Goal: Task Accomplishment & Management: Use online tool/utility

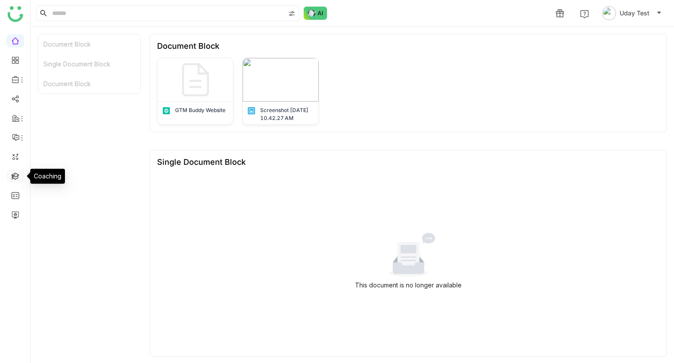
click at [12, 179] on link at bounding box center [15, 175] width 8 height 7
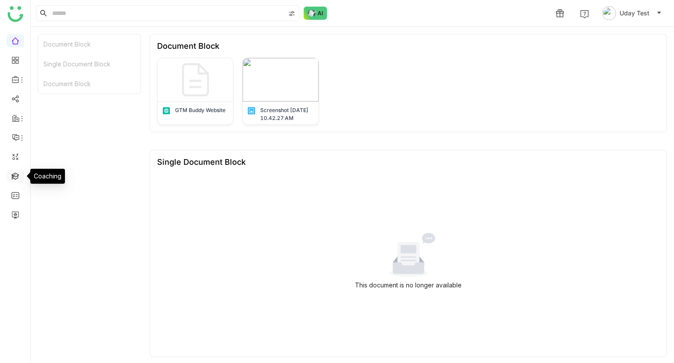
click at [12, 179] on link at bounding box center [15, 175] width 8 height 7
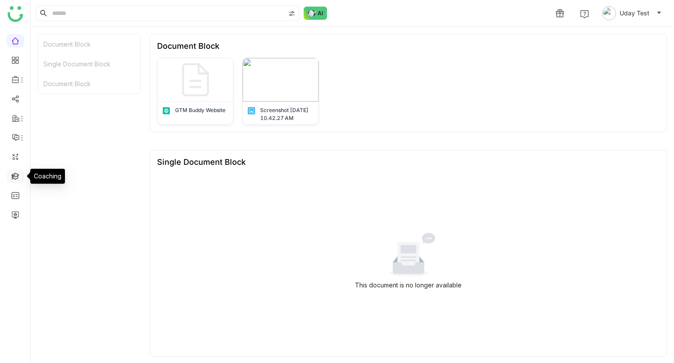
click at [12, 179] on link at bounding box center [15, 175] width 8 height 7
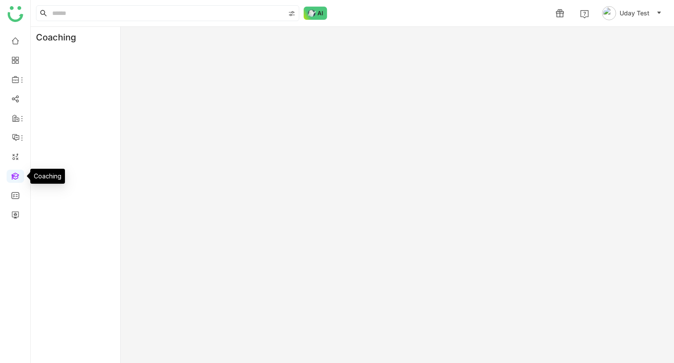
click at [15, 178] on link at bounding box center [15, 175] width 8 height 7
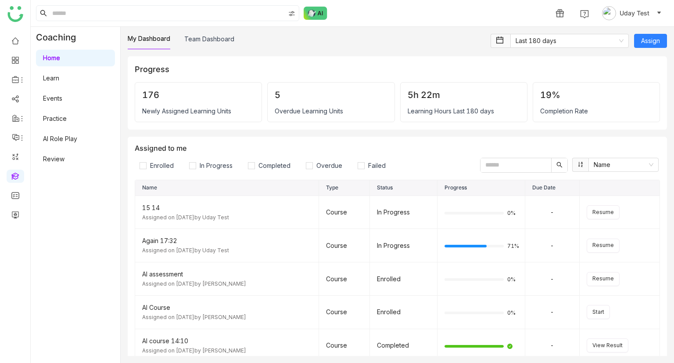
click at [66, 135] on link "AI Role Play" at bounding box center [60, 138] width 34 height 7
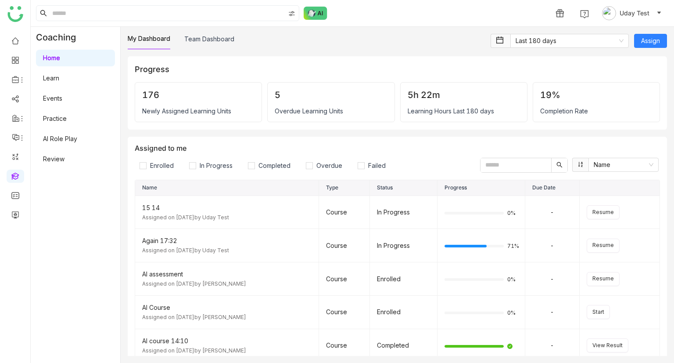
click at [66, 135] on link "AI Role Play" at bounding box center [60, 138] width 34 height 7
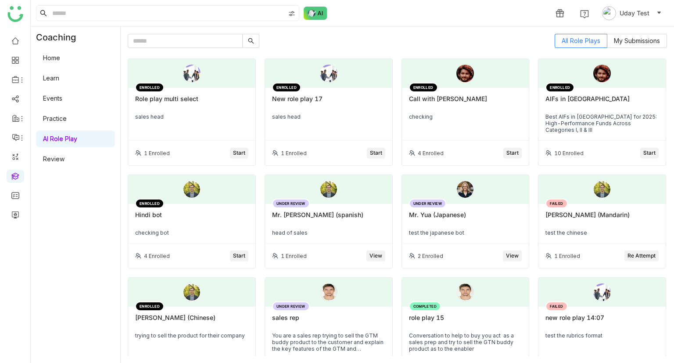
click at [241, 151] on span "Start" at bounding box center [239, 153] width 12 height 8
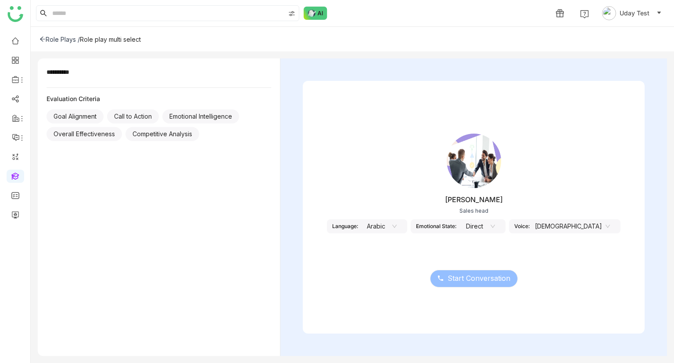
click at [384, 272] on div "Start Conversation" at bounding box center [474, 273] width 342 height 37
click at [397, 230] on nz-select-item "Arabic" at bounding box center [379, 225] width 33 height 13
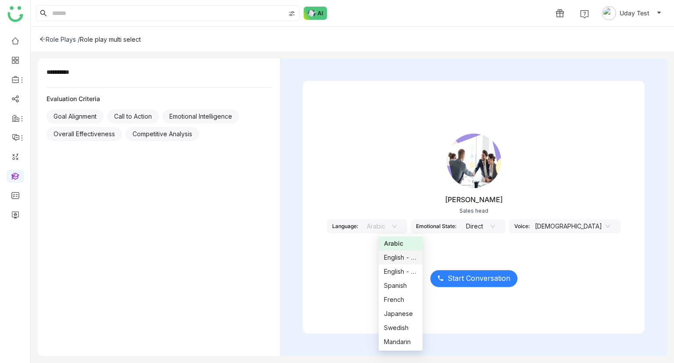
click at [432, 248] on div "Jhon Rickey Sales head Language: Arabic Emotional State: Direct Voice: Male" at bounding box center [474, 189] width 342 height 132
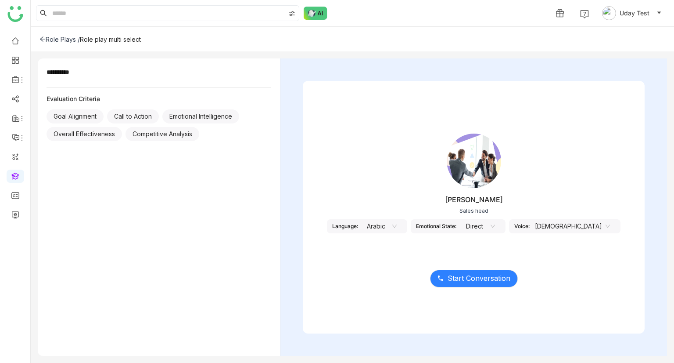
click at [397, 228] on nz-select-item "Arabic" at bounding box center [379, 225] width 33 height 13
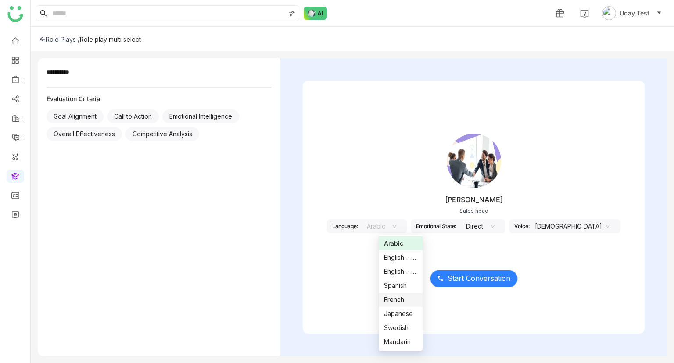
scroll to position [14, 0]
click at [393, 298] on div "Japanese" at bounding box center [400, 300] width 33 height 10
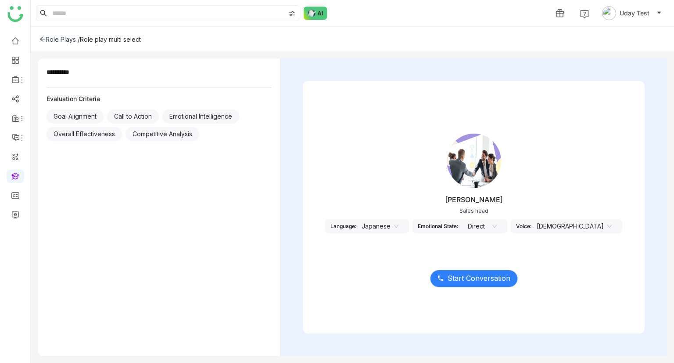
click at [562, 223] on nz-select-item "[DEMOGRAPHIC_DATA]" at bounding box center [574, 225] width 75 height 13
click at [567, 251] on nz-option-item "[DEMOGRAPHIC_DATA]" at bounding box center [575, 257] width 44 height 14
click at [499, 270] on button "Start Conversation" at bounding box center [474, 278] width 88 height 18
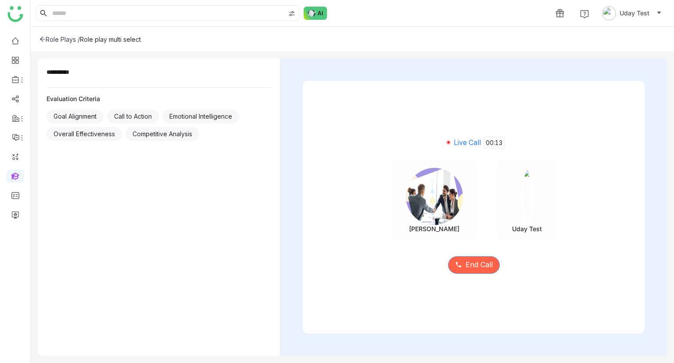
click at [472, 260] on span "End Call" at bounding box center [479, 264] width 27 height 11
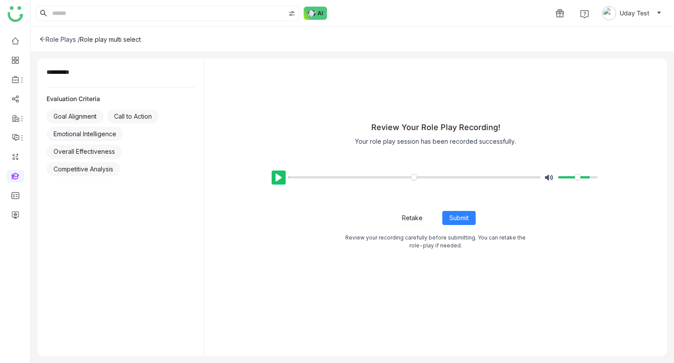
click at [276, 175] on button "Pause Play" at bounding box center [279, 177] width 14 height 14
click at [570, 176] on input "Volume" at bounding box center [578, 177] width 40 height 8
click at [586, 177] on input "Volume" at bounding box center [578, 177] width 40 height 8
type input "***"
click at [578, 177] on input "Volume" at bounding box center [578, 177] width 40 height 8
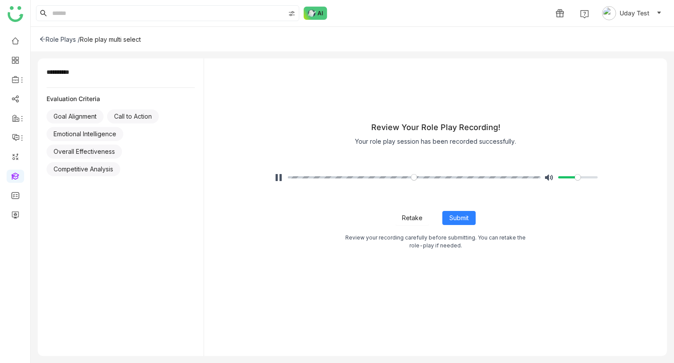
click at [279, 252] on div "Review Your Role Play Recording! Your role play session has been recorded succe…" at bounding box center [435, 184] width 463 height 253
click at [460, 212] on button "Submit" at bounding box center [458, 218] width 33 height 14
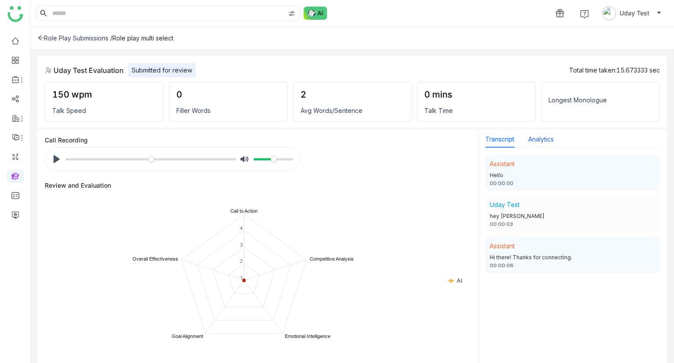
click at [548, 139] on button "Analytics" at bounding box center [540, 139] width 25 height 10
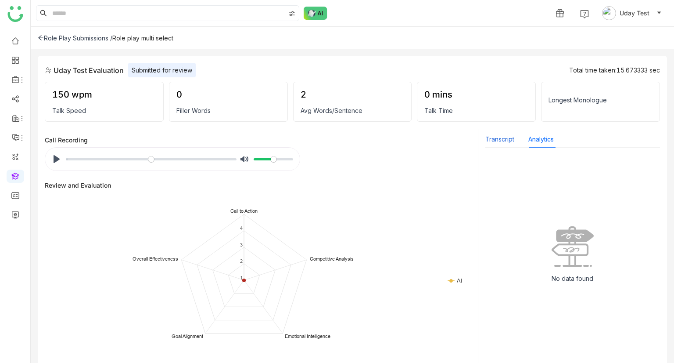
click at [502, 137] on button "Transcript" at bounding box center [499, 139] width 29 height 10
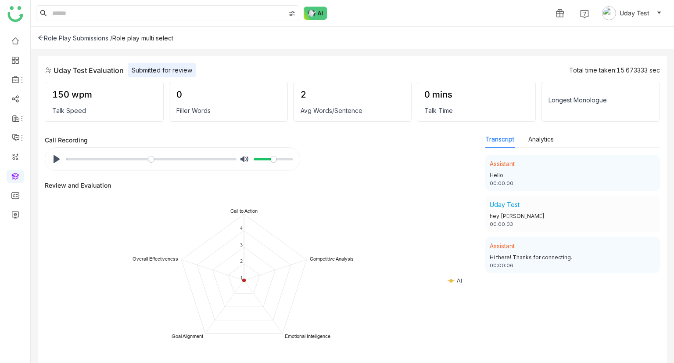
click at [41, 36] on icon at bounding box center [41, 38] width 6 height 6
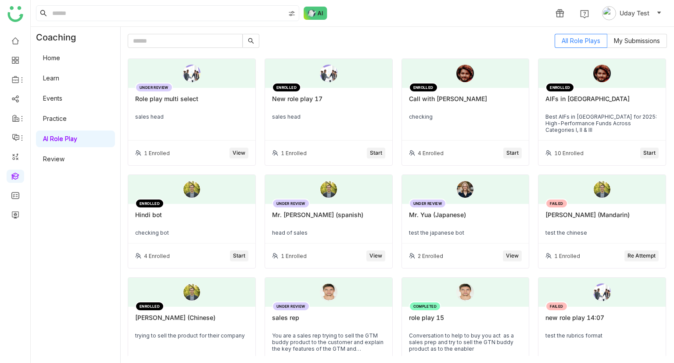
click at [177, 123] on div "UNDER REVIEW Role play multi select sales head" at bounding box center [191, 114] width 127 height 53
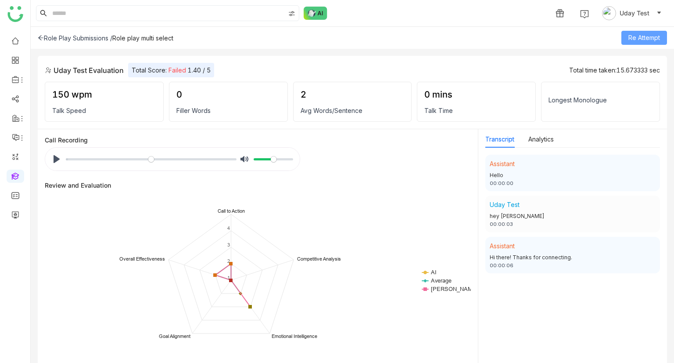
click at [637, 38] on span "Re Attempt" at bounding box center [645, 38] width 32 height 10
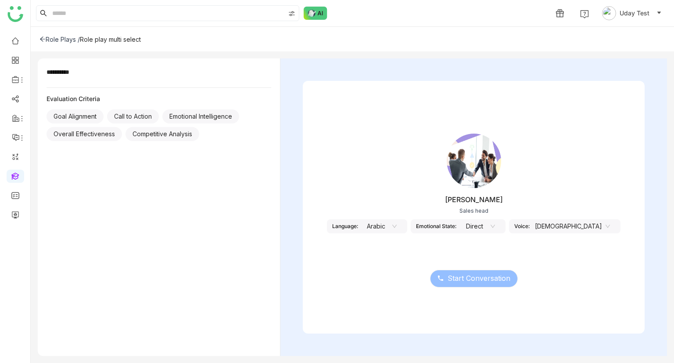
click at [402, 232] on div "Jhon Rickey Sales head Language: Arabic Emotional State: Direct Voice: Male" at bounding box center [474, 189] width 342 height 132
click at [397, 229] on nz-select-item "Arabic" at bounding box center [379, 225] width 33 height 13
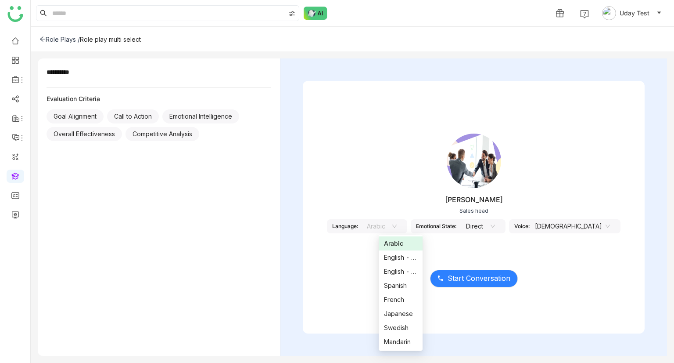
click at [400, 193] on div "Jhon Rickey Sales head Language: Arabic Emotional State: Direct Voice: Male" at bounding box center [474, 189] width 342 height 132
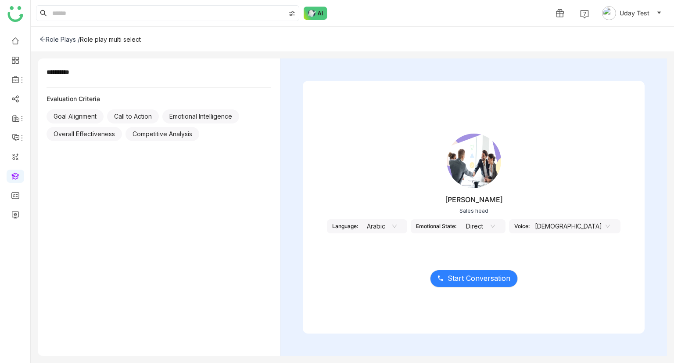
click at [495, 222] on nz-select-item "Direct" at bounding box center [478, 225] width 33 height 13
click at [563, 227] on nz-select-item "[DEMOGRAPHIC_DATA]" at bounding box center [572, 225] width 75 height 13
click at [61, 39] on div "Role Plays /" at bounding box center [60, 39] width 40 height 7
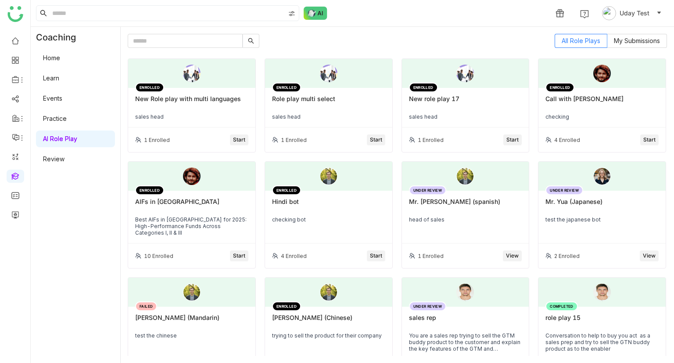
click at [234, 142] on span "Start" at bounding box center [239, 140] width 12 height 8
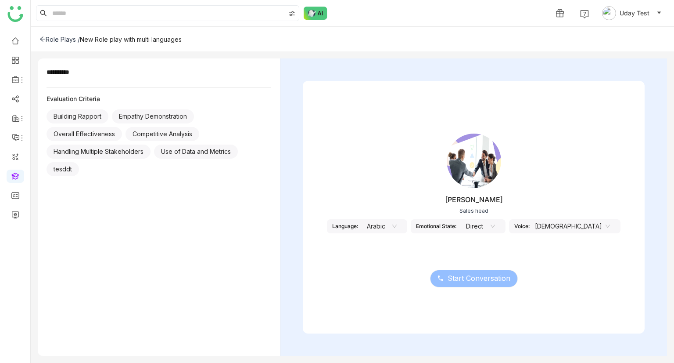
click at [572, 226] on nz-select-item "Male" at bounding box center [572, 225] width 75 height 13
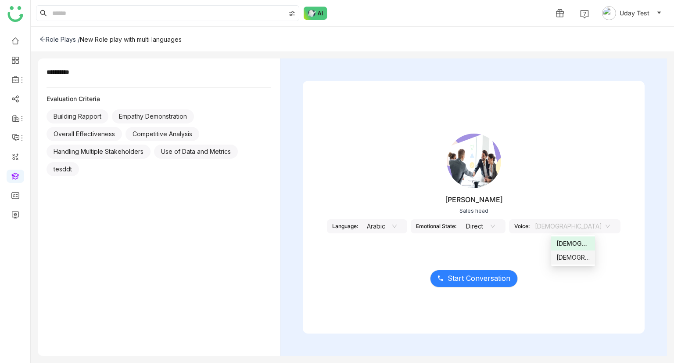
click at [495, 223] on nz-select-item "Direct" at bounding box center [478, 225] width 33 height 13
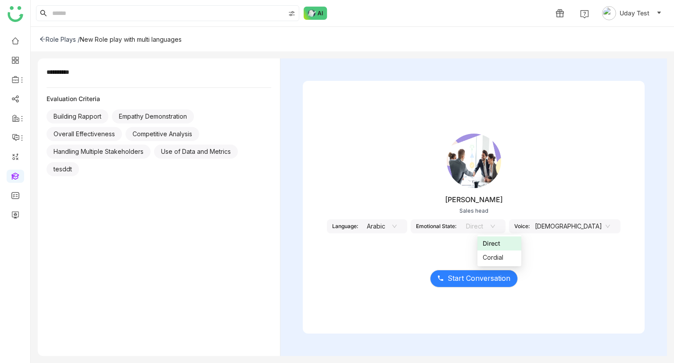
click at [397, 227] on nz-select-item "Arabic" at bounding box center [379, 225] width 33 height 13
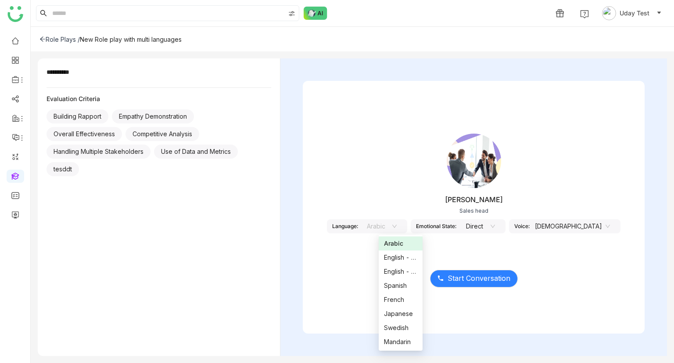
click at [462, 91] on div "Jhon Rickey Sales head Language: Arabic Emotional State: Direct Voice: Male Sta…" at bounding box center [474, 207] width 342 height 252
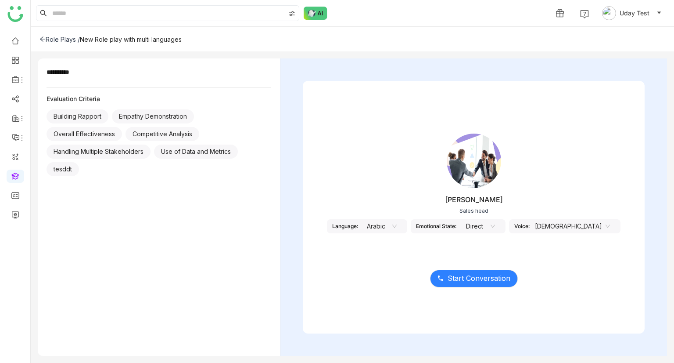
click at [605, 225] on icon at bounding box center [607, 225] width 5 height 5
click at [397, 223] on nz-select-item "Arabic" at bounding box center [379, 225] width 33 height 13
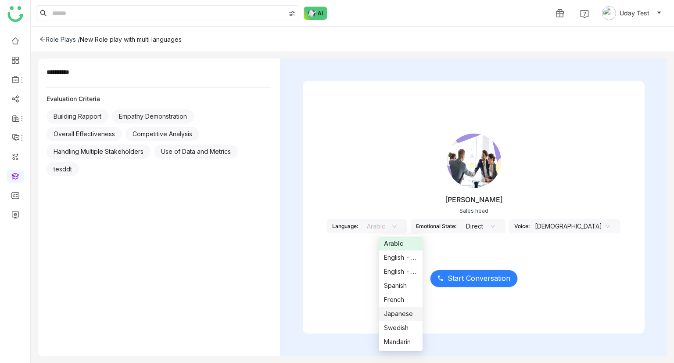
scroll to position [14, 0]
click at [400, 303] on div "Japanese" at bounding box center [400, 300] width 33 height 10
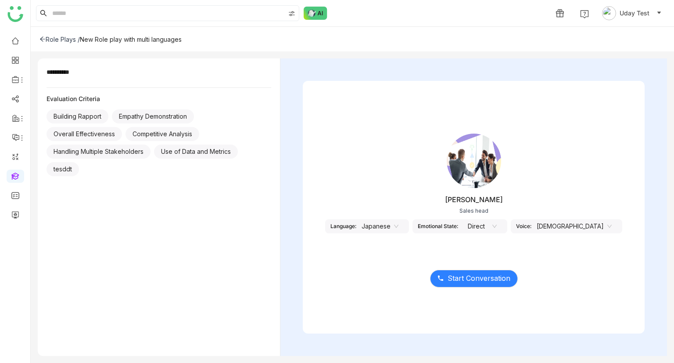
click at [584, 228] on nz-select-item "[DEMOGRAPHIC_DATA]" at bounding box center [574, 225] width 75 height 13
click at [436, 232] on div "Jhon Rickey Sales head Language: Japanese Emotional State: Direct Voice: Male" at bounding box center [474, 189] width 342 height 132
click at [396, 225] on nz-select-item "Japanese" at bounding box center [380, 225] width 37 height 13
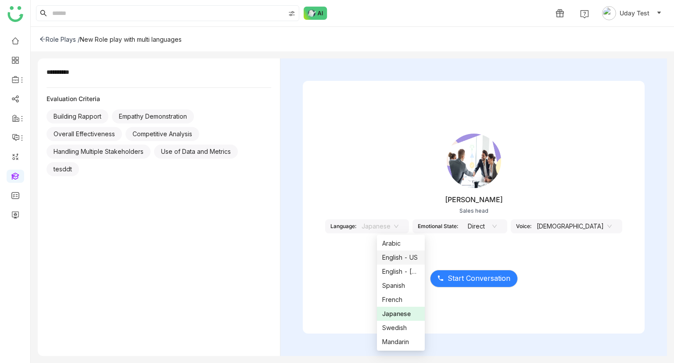
click at [393, 258] on div "English - US" at bounding box center [401, 257] width 38 height 10
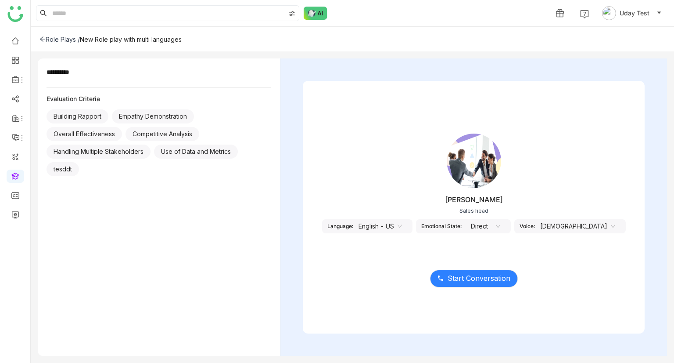
click at [572, 226] on nz-select-item "[DEMOGRAPHIC_DATA]" at bounding box center [577, 225] width 75 height 13
click at [402, 225] on nz-select-item "English - US" at bounding box center [380, 225] width 43 height 13
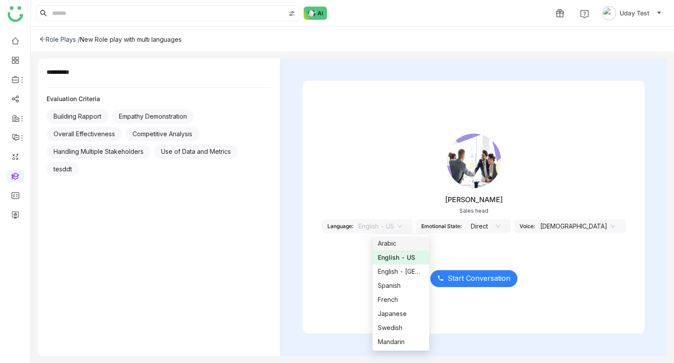
click at [398, 242] on div "Arabic" at bounding box center [401, 243] width 46 height 10
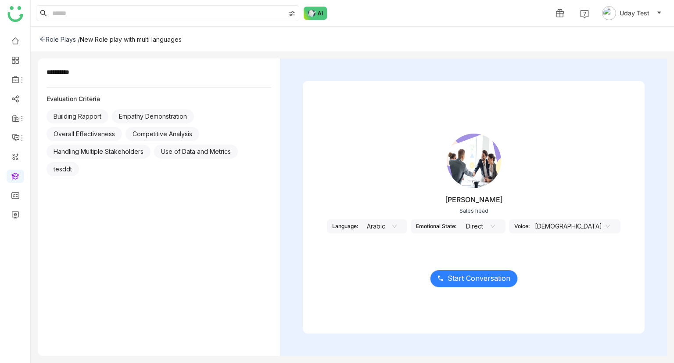
click at [558, 223] on nz-select-item "[DEMOGRAPHIC_DATA]" at bounding box center [572, 225] width 75 height 13
click at [387, 217] on div "Jhon Rickey Sales head Language: Arabic Emotional State: Direct Voice: Male" at bounding box center [474, 189] width 342 height 132
click at [392, 223] on nz-select-item "Arabic" at bounding box center [379, 225] width 33 height 13
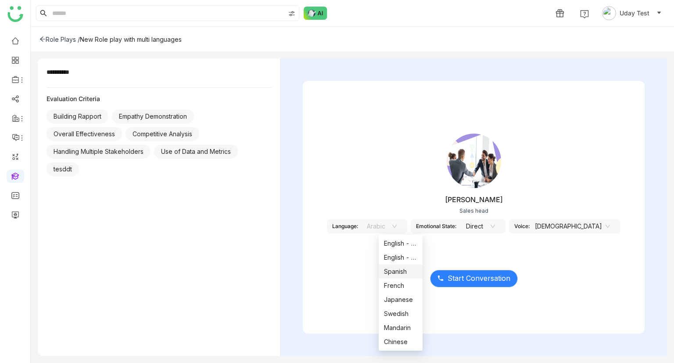
click at [394, 273] on div "Spanish" at bounding box center [400, 271] width 33 height 10
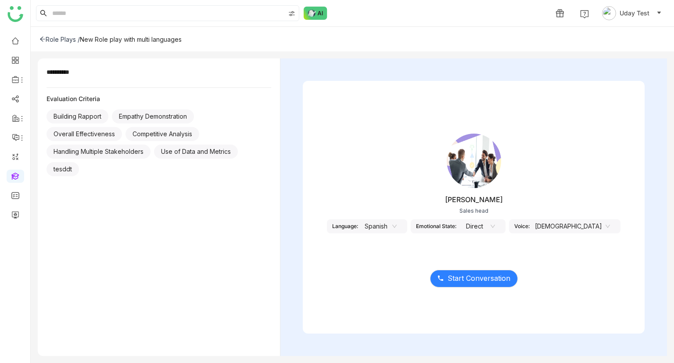
click at [547, 230] on div "Voice: Male" at bounding box center [564, 226] width 111 height 14
click at [571, 227] on nz-select-item "[DEMOGRAPHIC_DATA]" at bounding box center [572, 225] width 75 height 13
click at [397, 228] on nz-select-item "Spanish" at bounding box center [379, 225] width 33 height 13
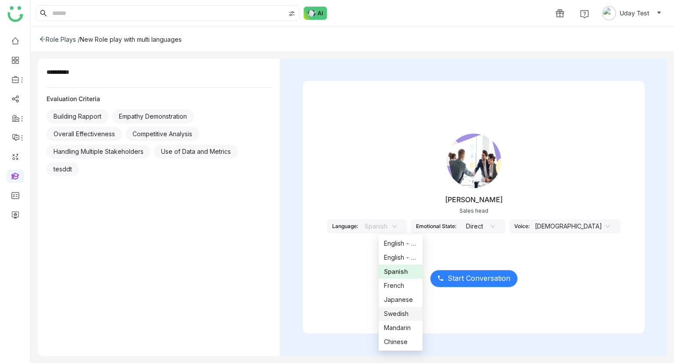
click at [397, 310] on div "Swedish" at bounding box center [400, 314] width 33 height 10
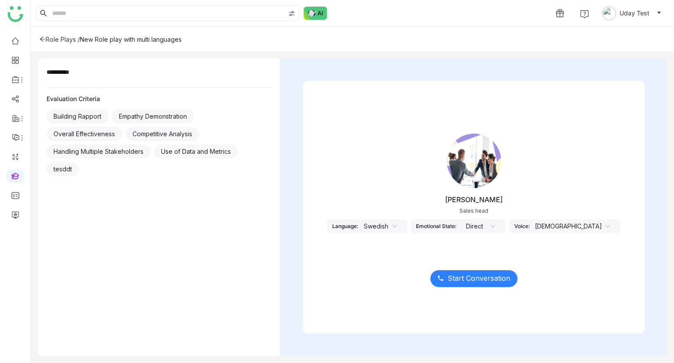
click at [495, 220] on nz-select-item "Direct" at bounding box center [478, 225] width 33 height 13
click at [498, 252] on nz-option-item "Cordial" at bounding box center [500, 257] width 44 height 14
click at [565, 222] on nz-select-item "[DEMOGRAPHIC_DATA]" at bounding box center [572, 225] width 75 height 13
click at [397, 226] on nz-select-item "Swedish" at bounding box center [379, 225] width 33 height 13
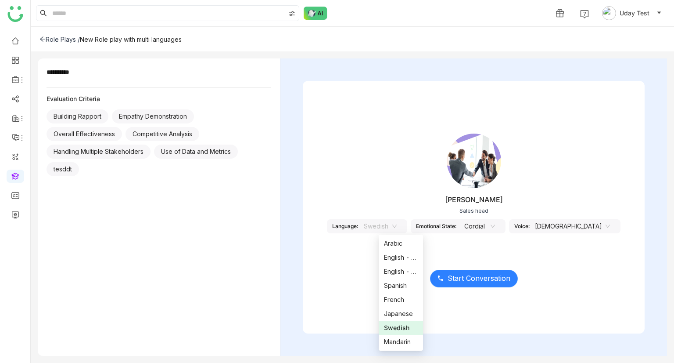
click at [479, 275] on span "Start Conversation" at bounding box center [479, 278] width 63 height 11
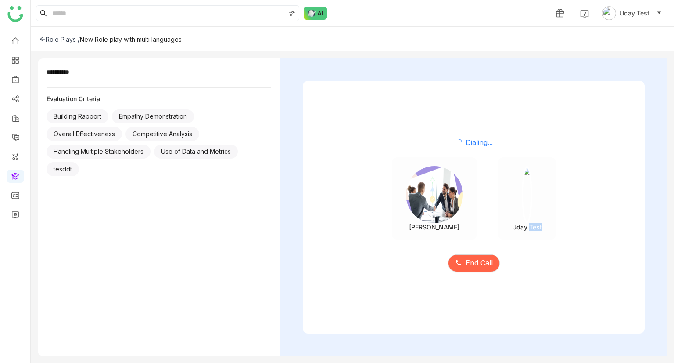
click at [479, 275] on div "End Call" at bounding box center [474, 257] width 342 height 37
click at [474, 269] on span "End Call" at bounding box center [479, 264] width 27 height 11
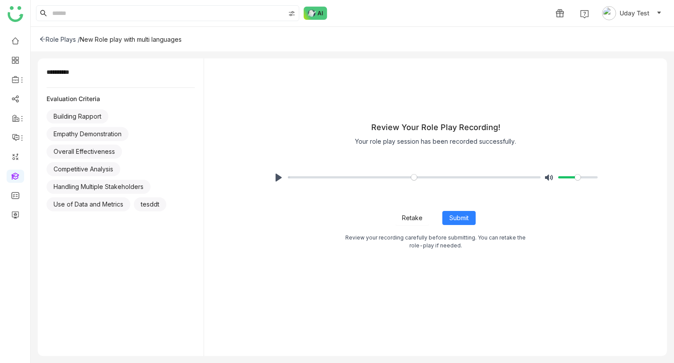
click at [414, 219] on span "Retake" at bounding box center [412, 218] width 21 height 10
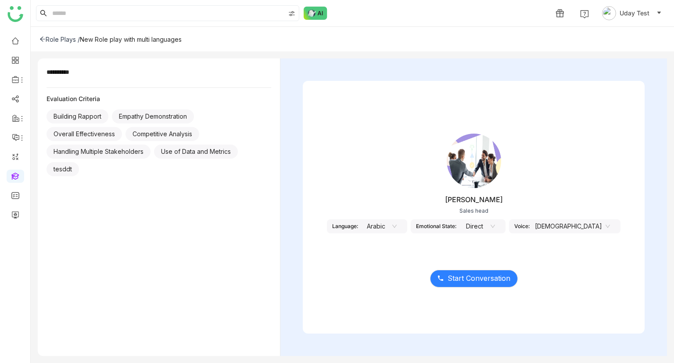
click at [565, 225] on nz-select-item "[DEMOGRAPHIC_DATA]" at bounding box center [572, 225] width 75 height 13
click at [569, 262] on nz-option-item "[DEMOGRAPHIC_DATA]" at bounding box center [573, 257] width 44 height 14
click at [390, 223] on nz-select-item "Arabic" at bounding box center [379, 225] width 33 height 13
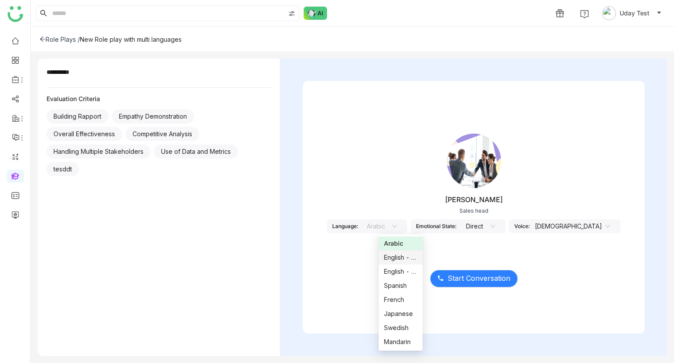
click at [399, 257] on div "English - US" at bounding box center [400, 257] width 33 height 10
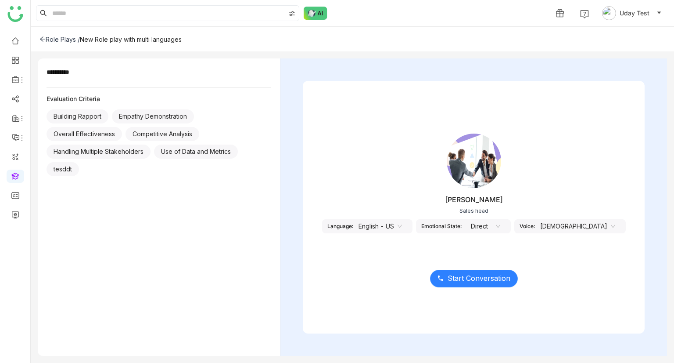
click at [485, 276] on span "Start Conversation" at bounding box center [479, 278] width 63 height 11
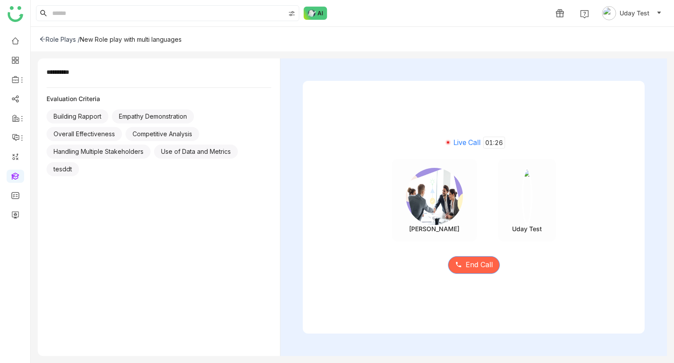
click at [471, 258] on button "End Call" at bounding box center [474, 265] width 52 height 18
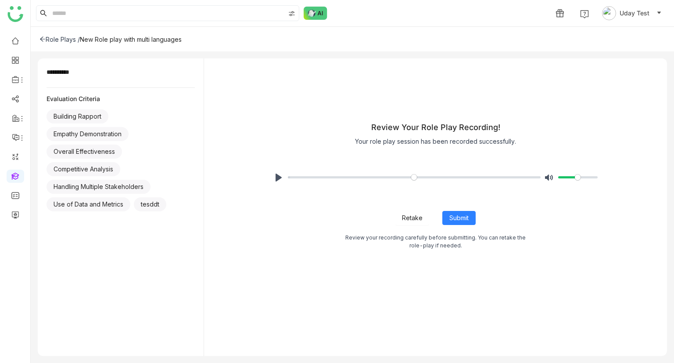
click at [413, 217] on span "Retake" at bounding box center [412, 218] width 21 height 10
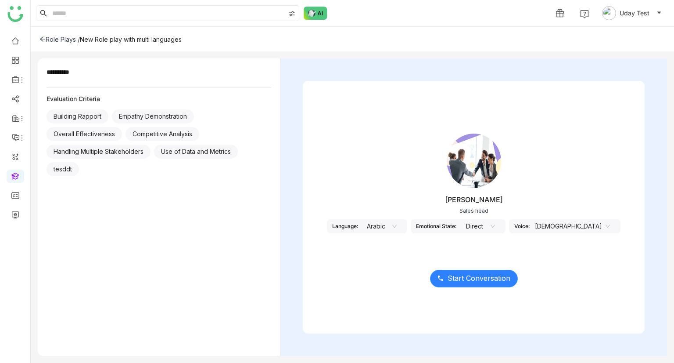
click at [457, 275] on span "Start Conversation" at bounding box center [479, 278] width 63 height 11
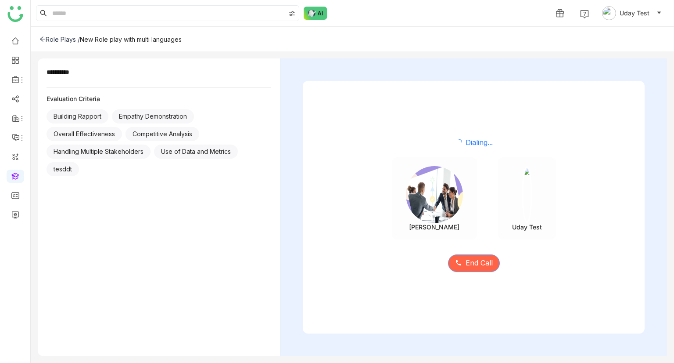
click at [460, 266] on span at bounding box center [458, 263] width 7 height 8
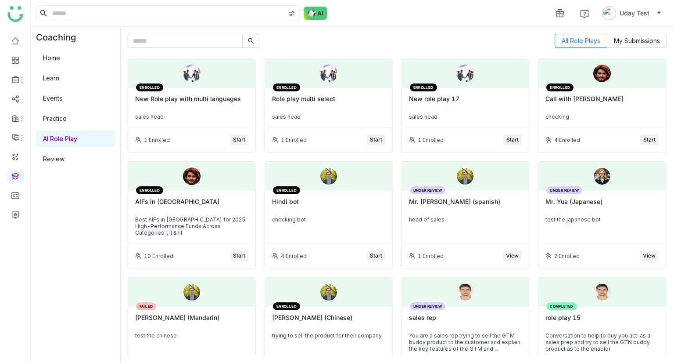
click at [235, 134] on button "Start" at bounding box center [239, 139] width 18 height 11
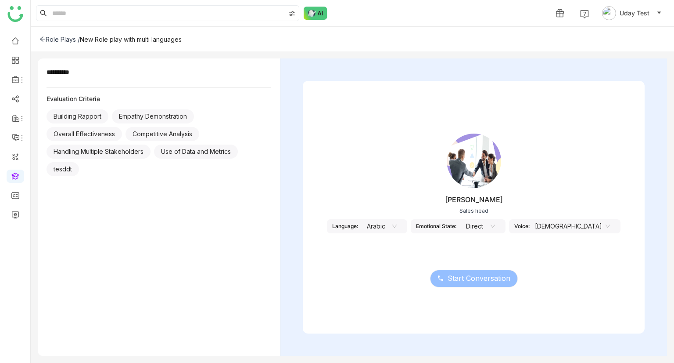
click at [397, 222] on nz-select-item "Arabic" at bounding box center [379, 225] width 33 height 13
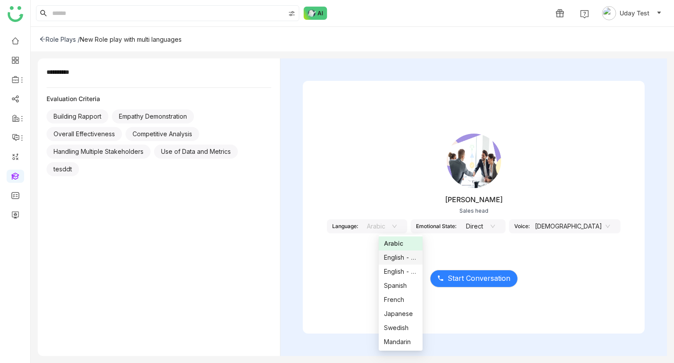
click at [404, 258] on div "English - US" at bounding box center [400, 257] width 33 height 10
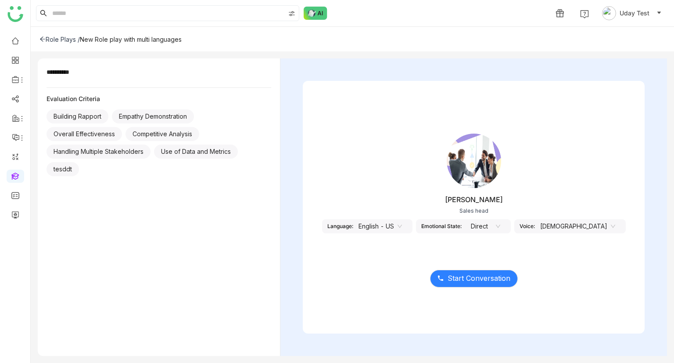
click at [402, 226] on nz-select-item "English - US" at bounding box center [380, 225] width 43 height 13
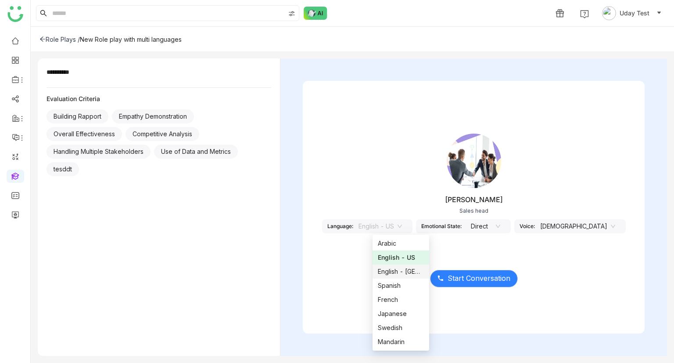
click at [400, 264] on nz-option-item "English - [GEOGRAPHIC_DATA]" at bounding box center [401, 271] width 57 height 14
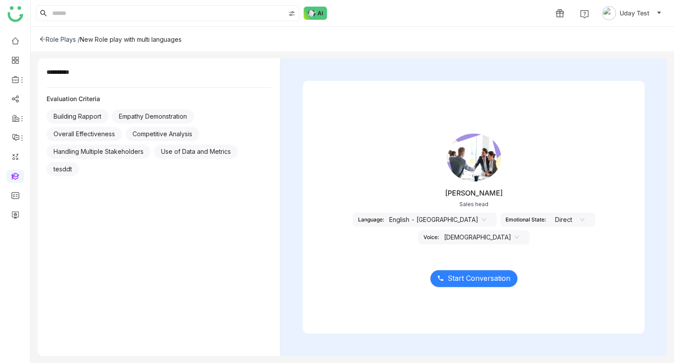
click at [519, 230] on nz-select-item "[DEMOGRAPHIC_DATA]" at bounding box center [481, 236] width 75 height 13
click at [411, 239] on div "[PERSON_NAME] Sales head Language: English - [GEOGRAPHIC_DATA] Emotional State:…" at bounding box center [474, 189] width 342 height 132
click at [413, 223] on nz-select-item "English - [GEOGRAPHIC_DATA]" at bounding box center [437, 219] width 97 height 13
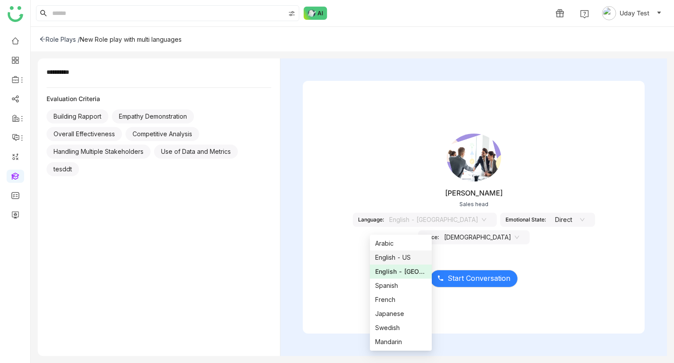
click at [397, 259] on div "English - US" at bounding box center [401, 257] width 52 height 10
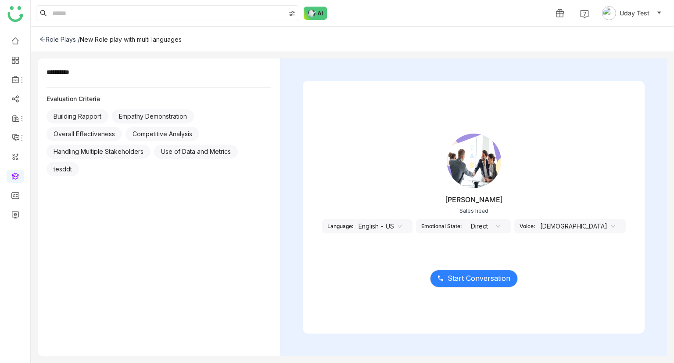
click at [576, 226] on nz-select-item "[DEMOGRAPHIC_DATA]" at bounding box center [577, 225] width 75 height 13
click at [574, 286] on div "Middle Aged [DEMOGRAPHIC_DATA]" at bounding box center [579, 285] width 33 height 10
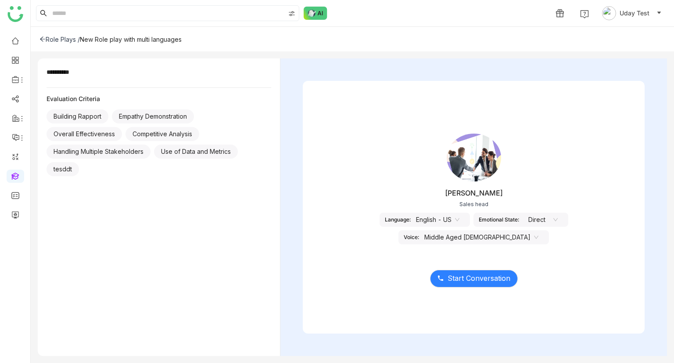
click at [539, 230] on nz-select-item "Middle Aged [DEMOGRAPHIC_DATA]" at bounding box center [481, 236] width 114 height 13
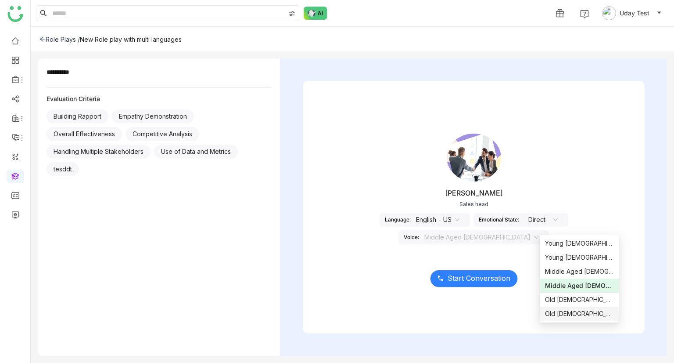
click at [556, 311] on div "Old [DEMOGRAPHIC_DATA]" at bounding box center [579, 314] width 68 height 10
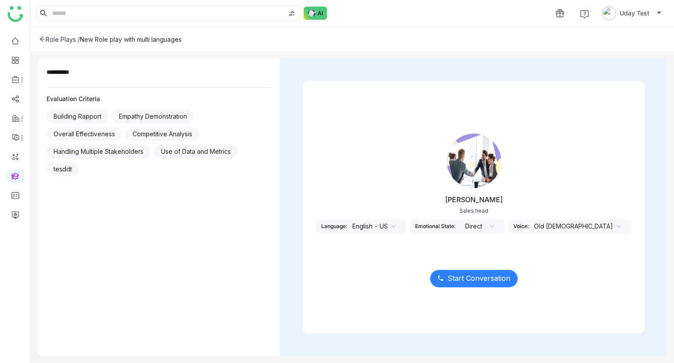
click at [498, 275] on span "Start Conversation" at bounding box center [479, 278] width 63 height 11
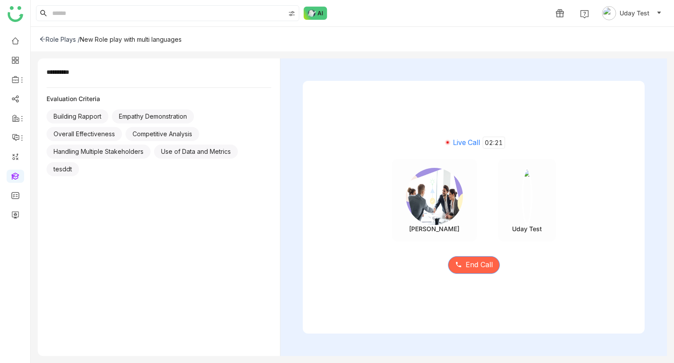
click at [471, 262] on span "End Call" at bounding box center [479, 264] width 27 height 11
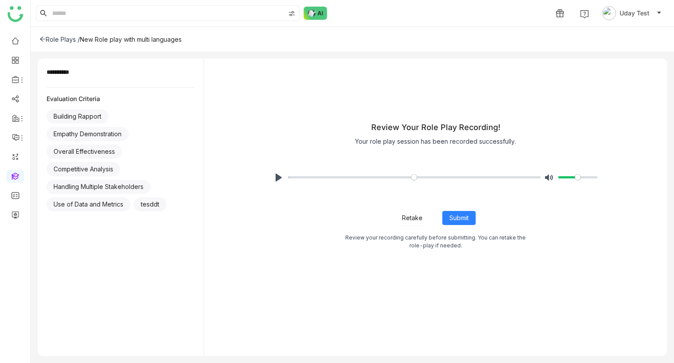
click at [405, 222] on span "Retake" at bounding box center [412, 218] width 21 height 10
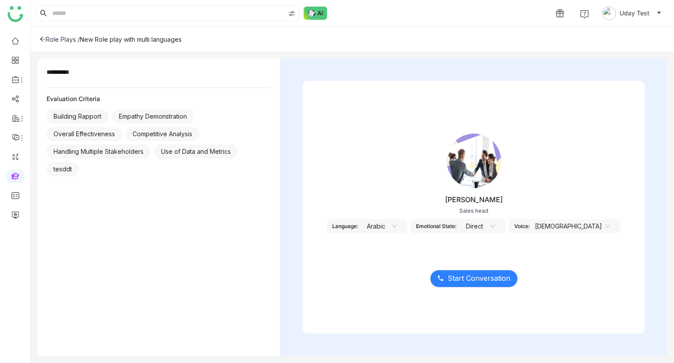
click at [404, 218] on div "[PERSON_NAME] Sales head Language: Arabic Emotional State: Direct Voice: [DEMOG…" at bounding box center [474, 189] width 342 height 132
click at [397, 221] on nz-select-item "Arabic" at bounding box center [379, 225] width 33 height 13
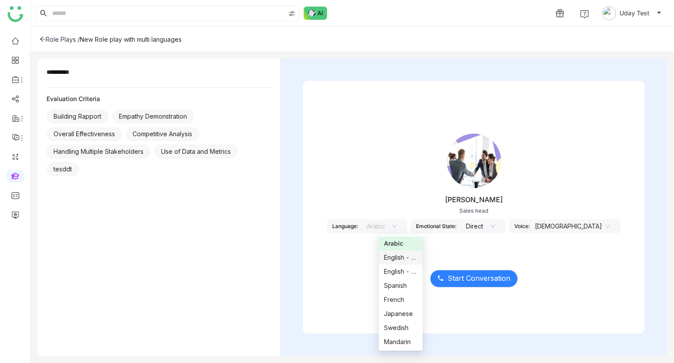
click at [407, 260] on div "English - US" at bounding box center [400, 257] width 33 height 10
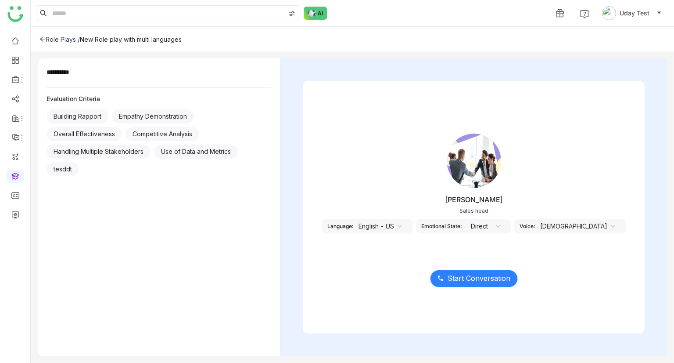
click at [562, 231] on nz-select-item "[DEMOGRAPHIC_DATA]" at bounding box center [577, 225] width 75 height 13
click at [579, 271] on div "Middle Aged [DEMOGRAPHIC_DATA]" at bounding box center [579, 271] width 33 height 10
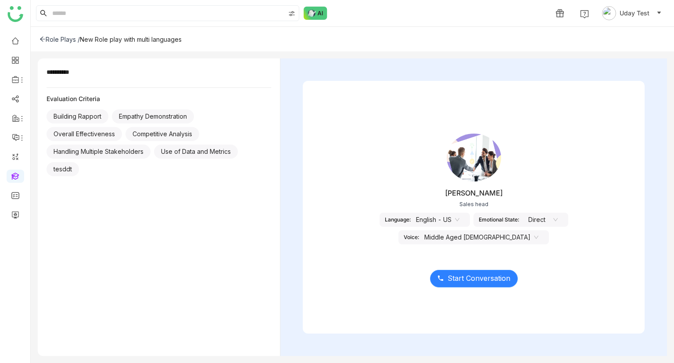
click at [476, 283] on span "Start Conversation" at bounding box center [479, 278] width 63 height 11
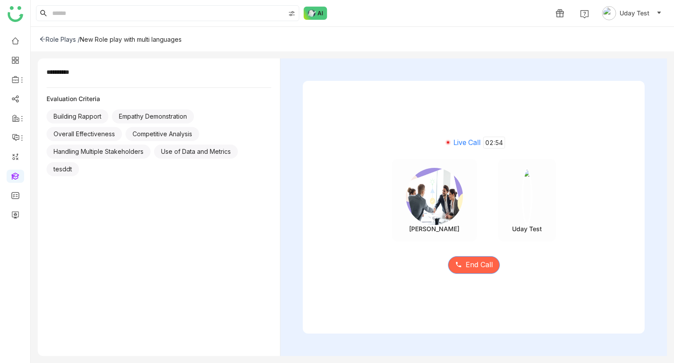
click at [472, 260] on span "End Call" at bounding box center [479, 264] width 27 height 11
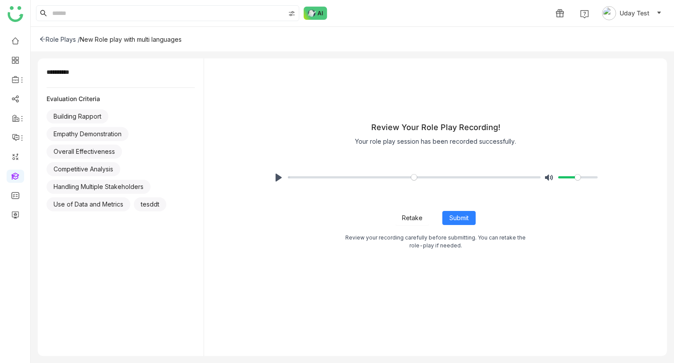
click at [277, 169] on div "Pause Play % buffered 00:00 Unmute Mute" at bounding box center [436, 177] width 356 height 35
click at [275, 183] on button "Pause Play" at bounding box center [279, 177] width 14 height 14
click at [312, 173] on input "Seek" at bounding box center [414, 177] width 253 height 8
click at [323, 176] on input "Seek" at bounding box center [414, 177] width 253 height 8
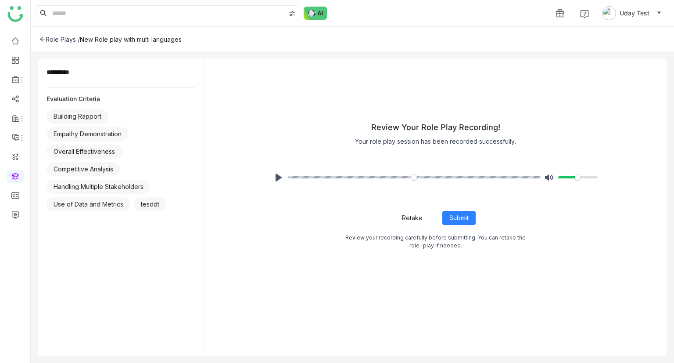
click at [323, 176] on input "Seek" at bounding box center [414, 177] width 253 height 8
click at [323, 174] on input "Seek" at bounding box center [414, 177] width 253 height 8
click at [436, 176] on input "Seek" at bounding box center [414, 177] width 253 height 8
type input "*"
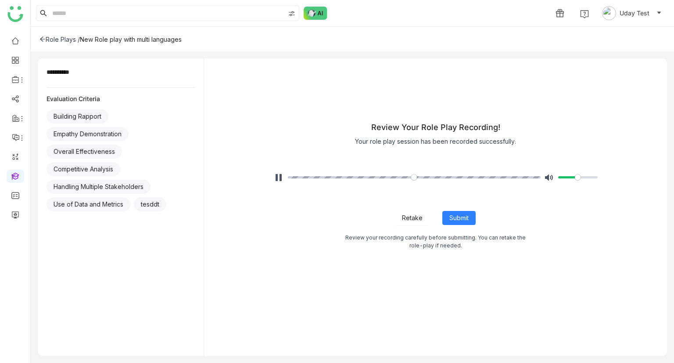
click at [436, 176] on input "Seek" at bounding box center [414, 177] width 253 height 8
click at [451, 220] on span "Submit" at bounding box center [458, 218] width 19 height 10
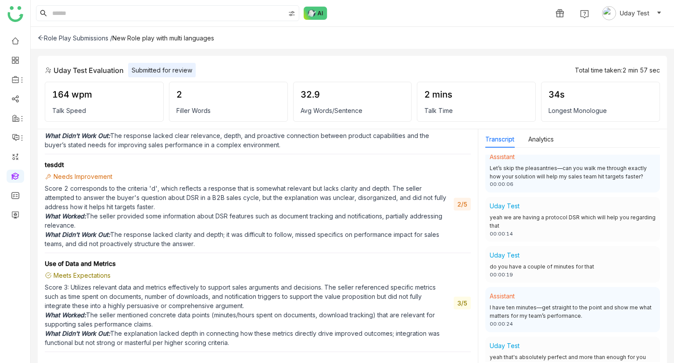
scroll to position [90, 0]
click at [536, 140] on button "Analytics" at bounding box center [540, 139] width 25 height 10
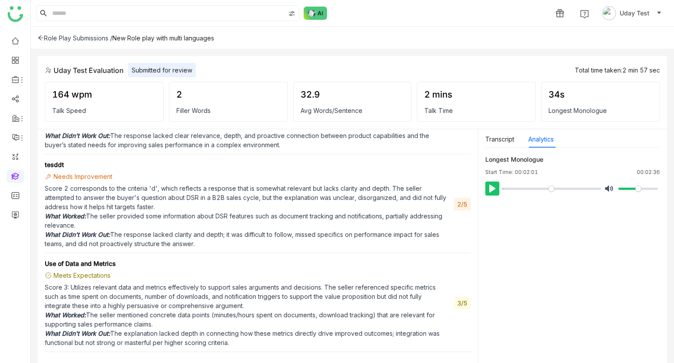
click at [485, 181] on button "Pause Play" at bounding box center [492, 188] width 14 height 14
click at [575, 189] on input "Seek" at bounding box center [552, 188] width 100 height 8
type input "*"
click at [575, 189] on input "Seek" at bounding box center [552, 188] width 100 height 8
click at [628, 184] on input "Volume" at bounding box center [638, 188] width 40 height 8
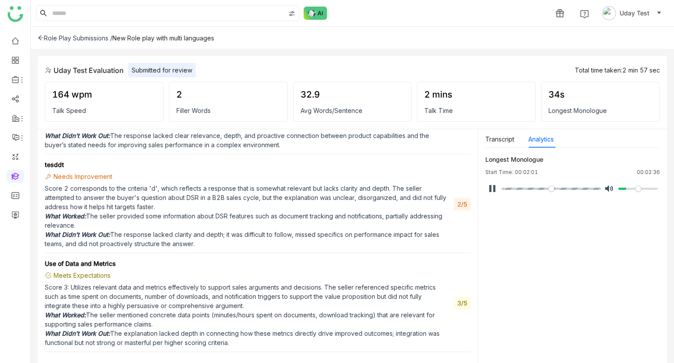
click at [636, 182] on div "Unmute Mute" at bounding box center [631, 188] width 58 height 14
click at [634, 190] on input "Volume" at bounding box center [638, 188] width 40 height 8
click at [639, 190] on input "Volume" at bounding box center [638, 188] width 40 height 8
type input "***"
click at [644, 188] on input "Volume" at bounding box center [638, 188] width 40 height 8
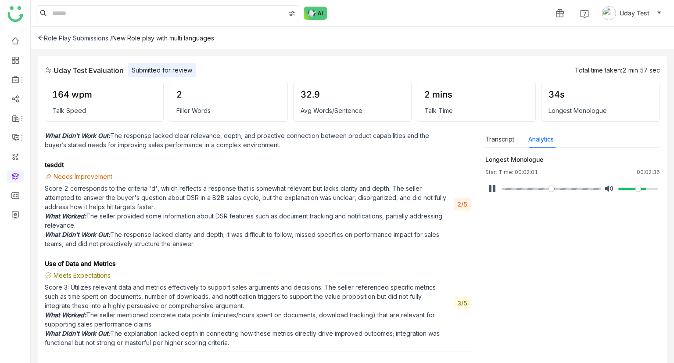
click at [647, 188] on input "Volume" at bounding box center [638, 188] width 40 height 8
drag, startPoint x: 647, startPoint y: 188, endPoint x: 660, endPoint y: 181, distance: 14.9
click at [660, 181] on div "Transcript Analytics Assistant Hello 00:00:00 Uday Test hey John how are you 00…" at bounding box center [572, 246] width 189 height 234
click at [500, 142] on button "Transcript" at bounding box center [499, 139] width 29 height 10
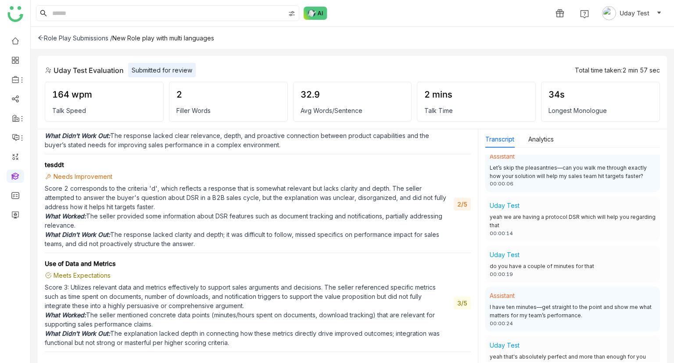
click at [222, 102] on div "2 Filler Words" at bounding box center [228, 102] width 119 height 40
click at [201, 102] on div "2 Filler Words" at bounding box center [228, 102] width 119 height 40
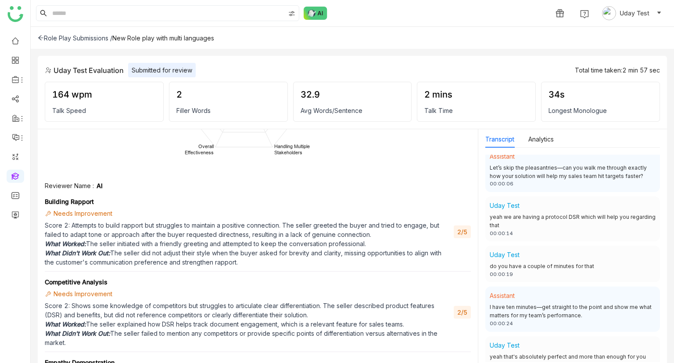
scroll to position [0, 0]
